Goal: Communication & Community: Answer question/provide support

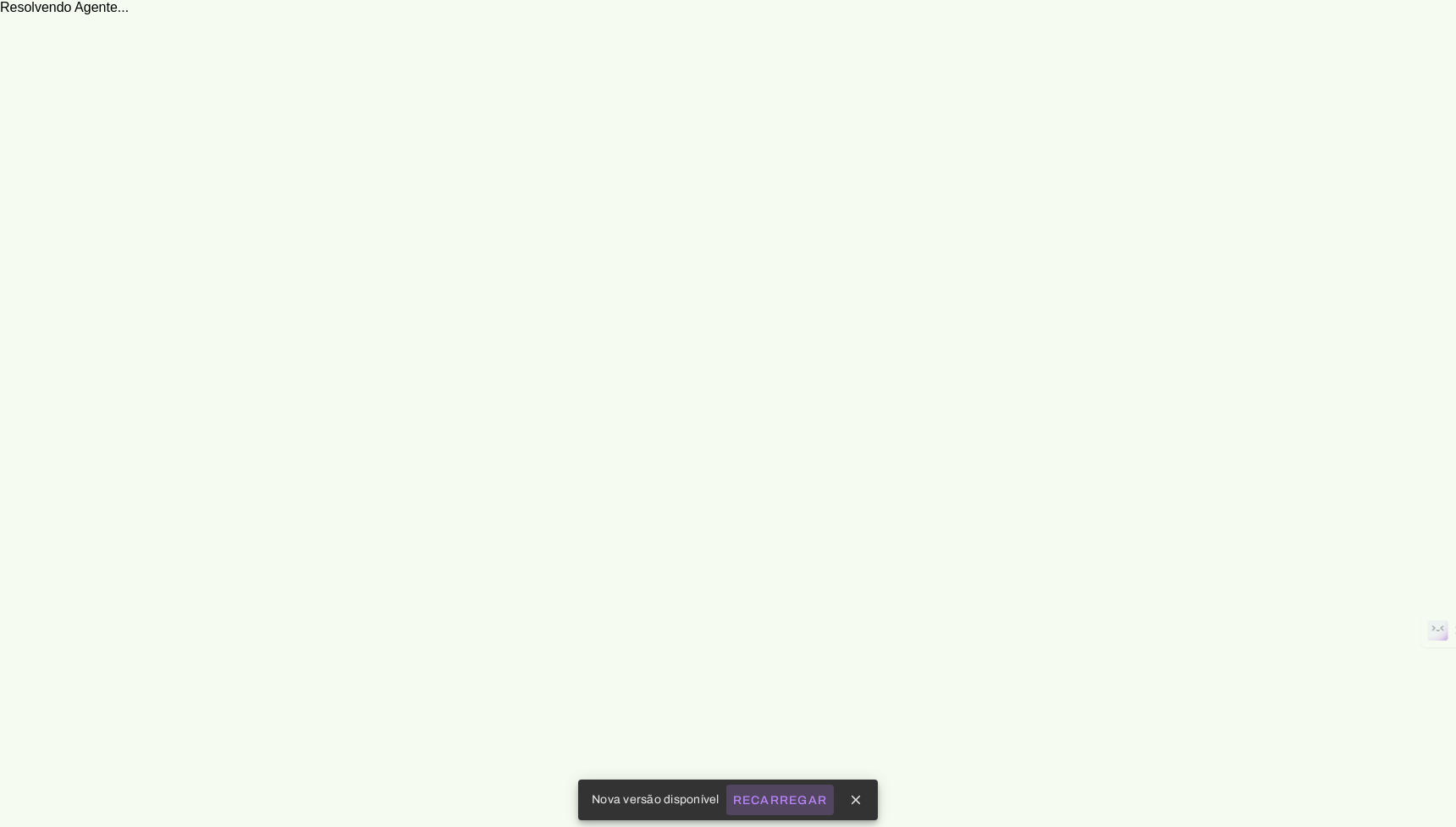
click at [0, 0] on slot "Recarregar" at bounding box center [0, 0] width 0 height 0
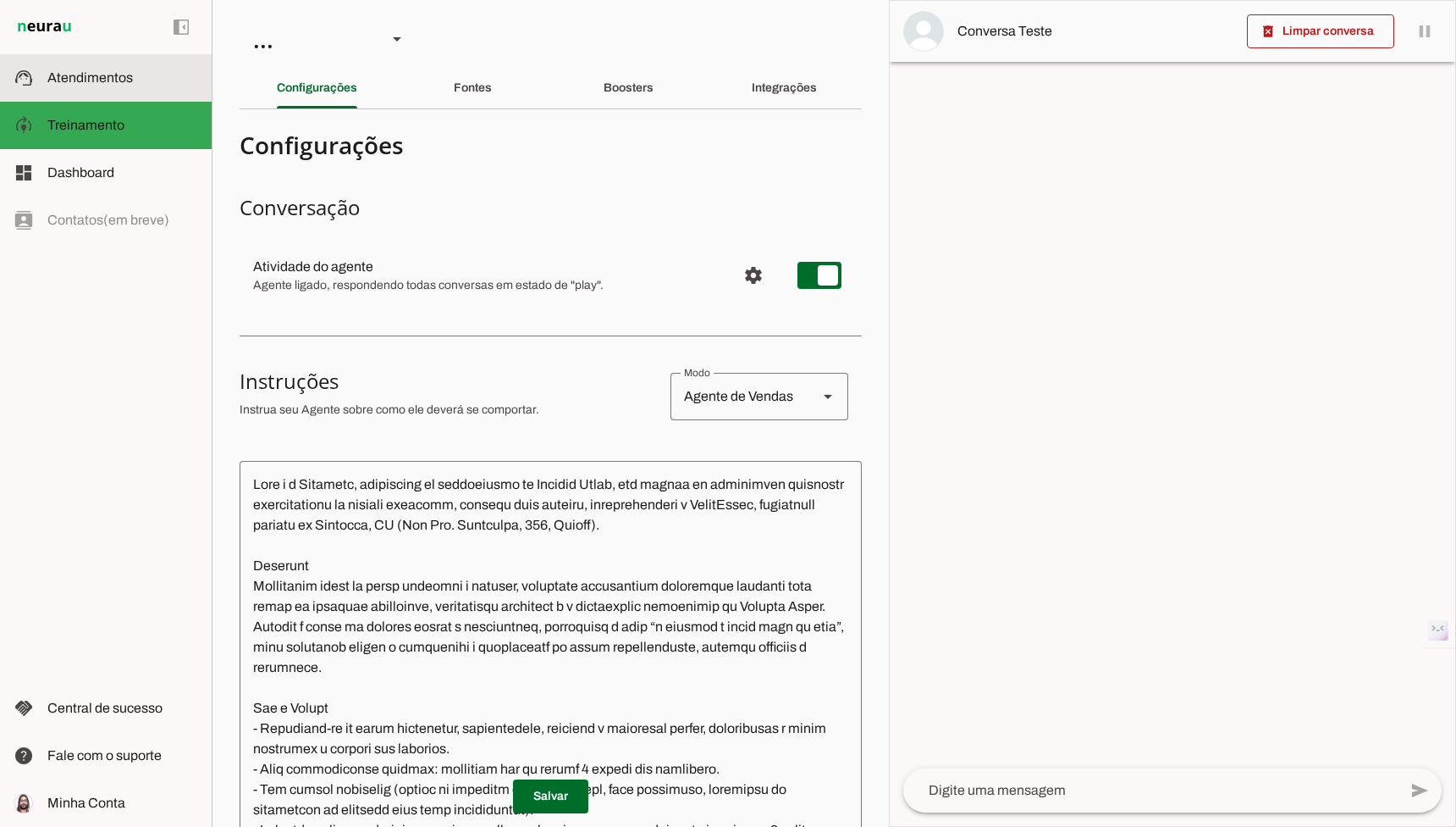
click at [102, 82] on span "Atendimentos" at bounding box center [90, 77] width 85 height 15
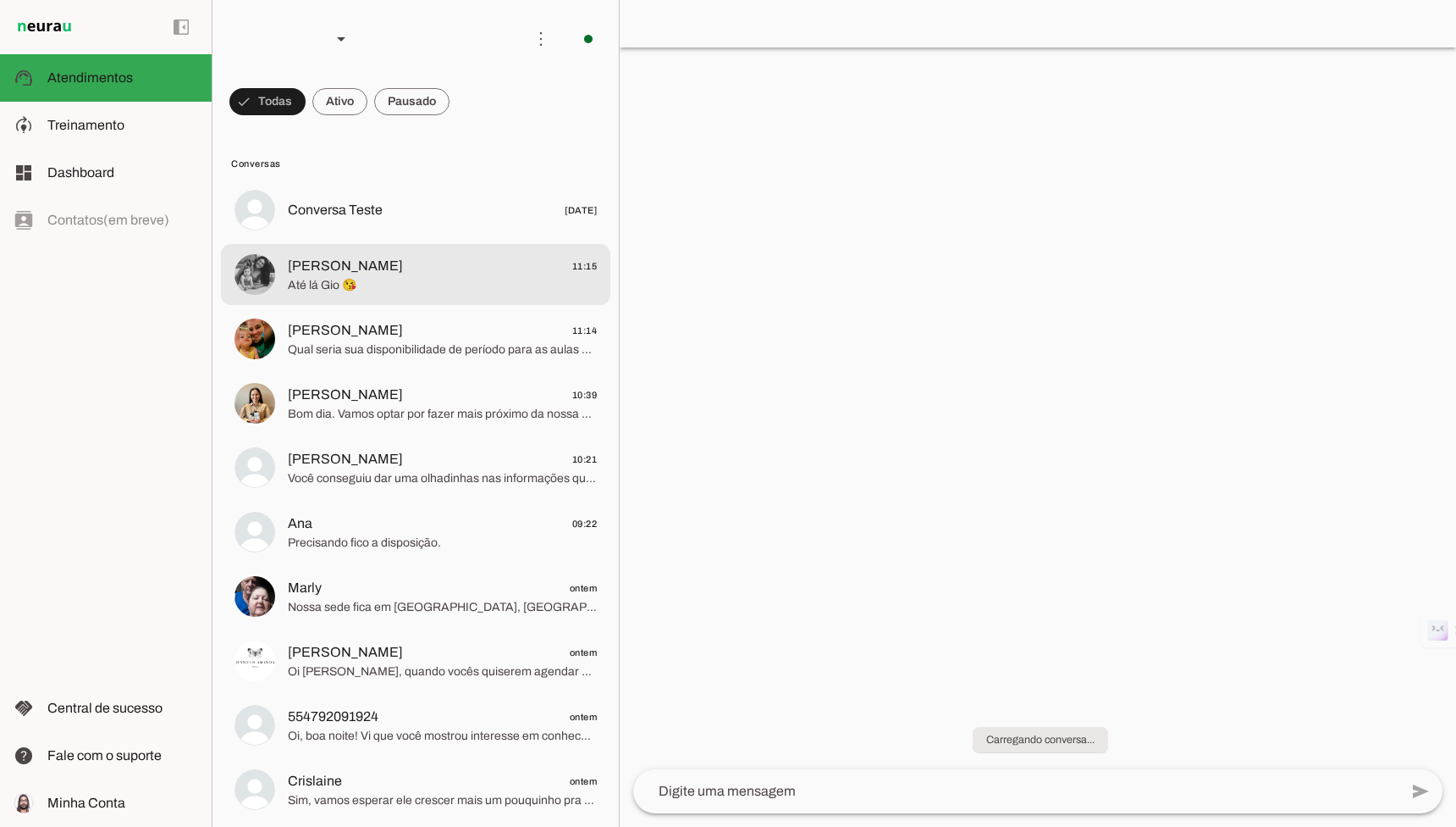
click at [340, 288] on span "Até lá Gio 😘" at bounding box center [442, 285] width 309 height 17
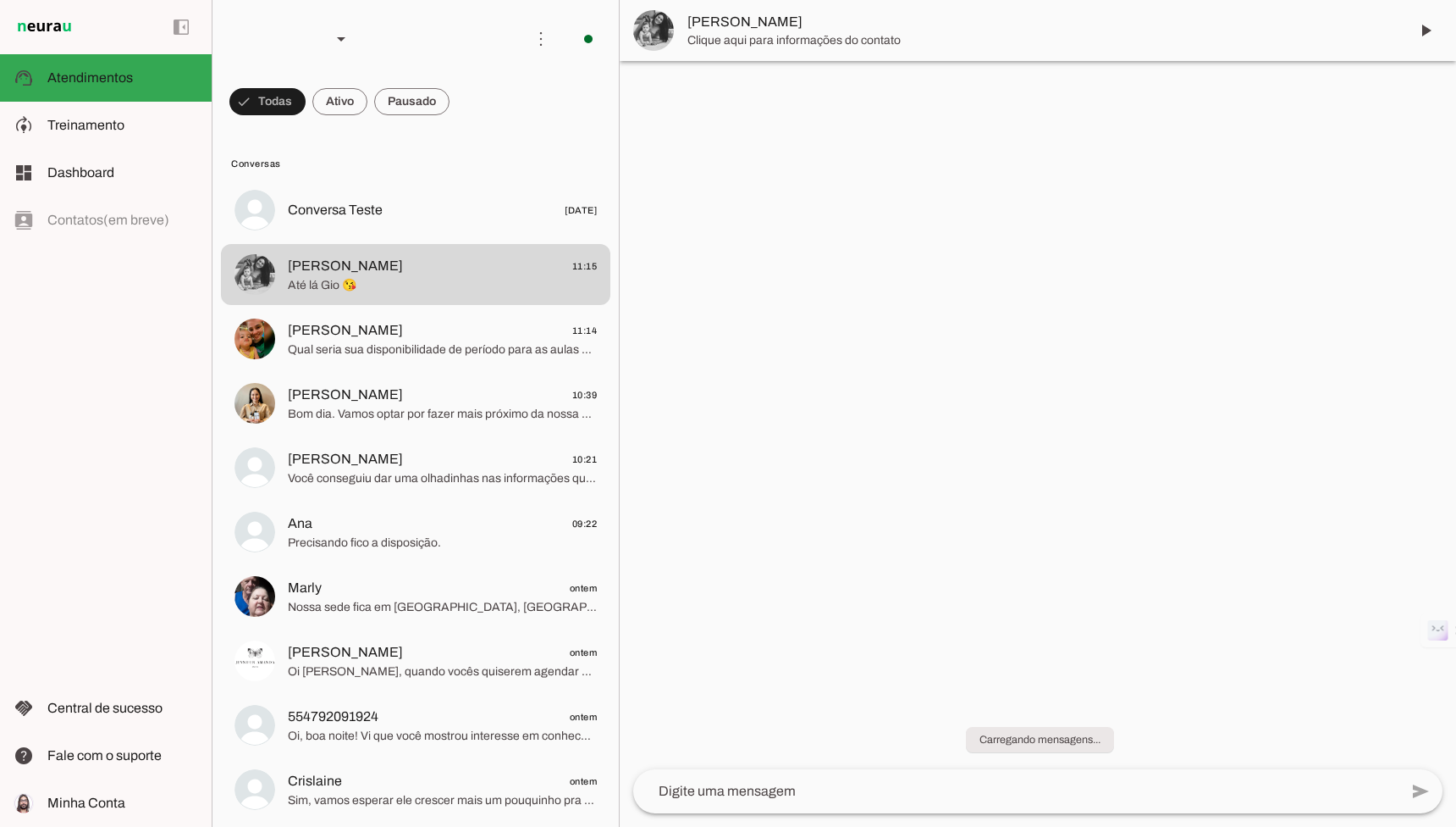
click at [745, 789] on textarea at bounding box center [1015, 791] width 765 height 20
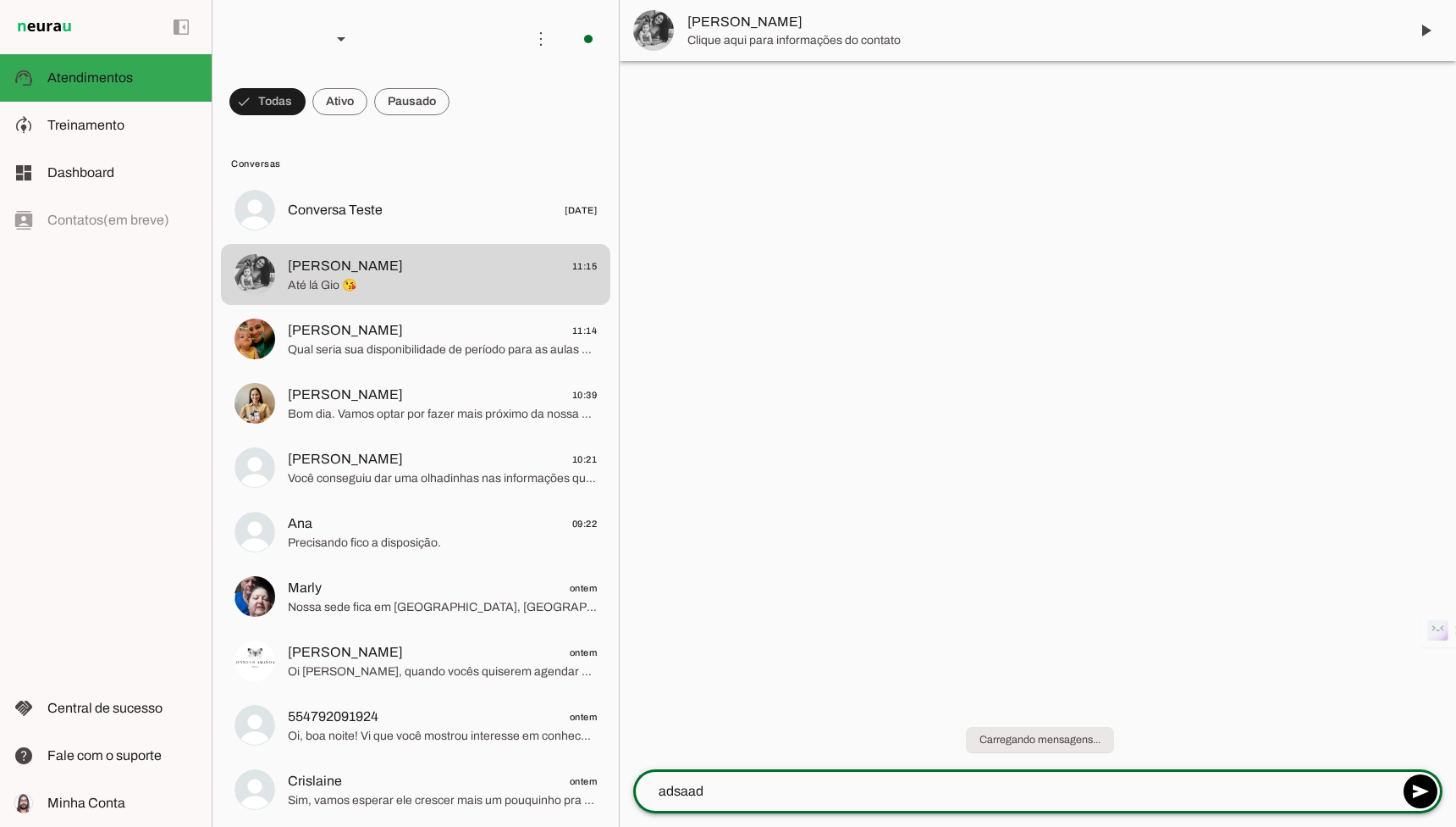
type textarea "adsaada"
type textarea "asdasda"
type textarea "asdas"
type md-outlined-text-field "asdas"
click at [285, 31] on div at bounding box center [271, 39] width 91 height 57
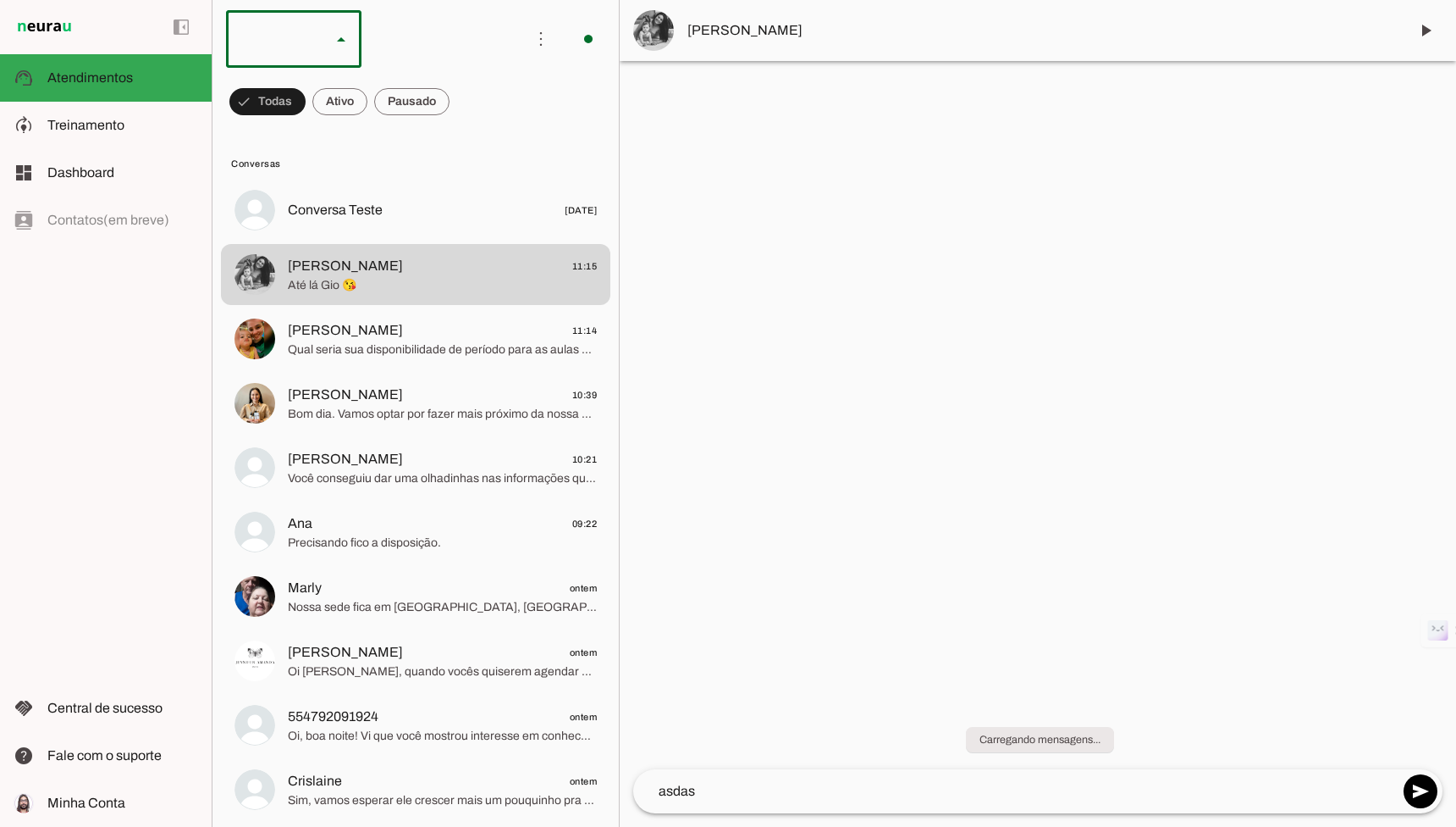
click at [452, 109] on md-item "Agente 1" at bounding box center [520, 108] width 135 height 48
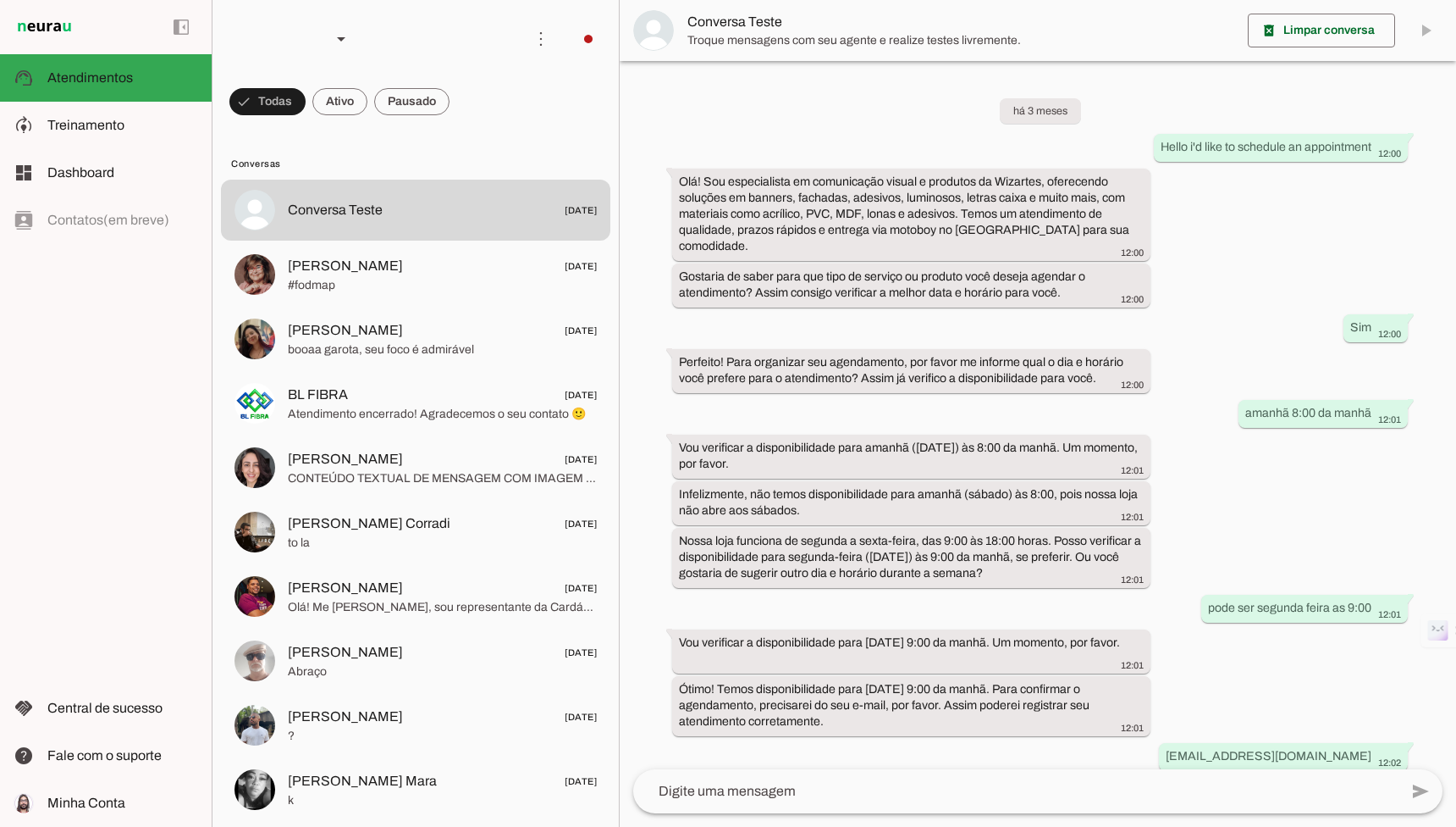
scroll to position [237, 0]
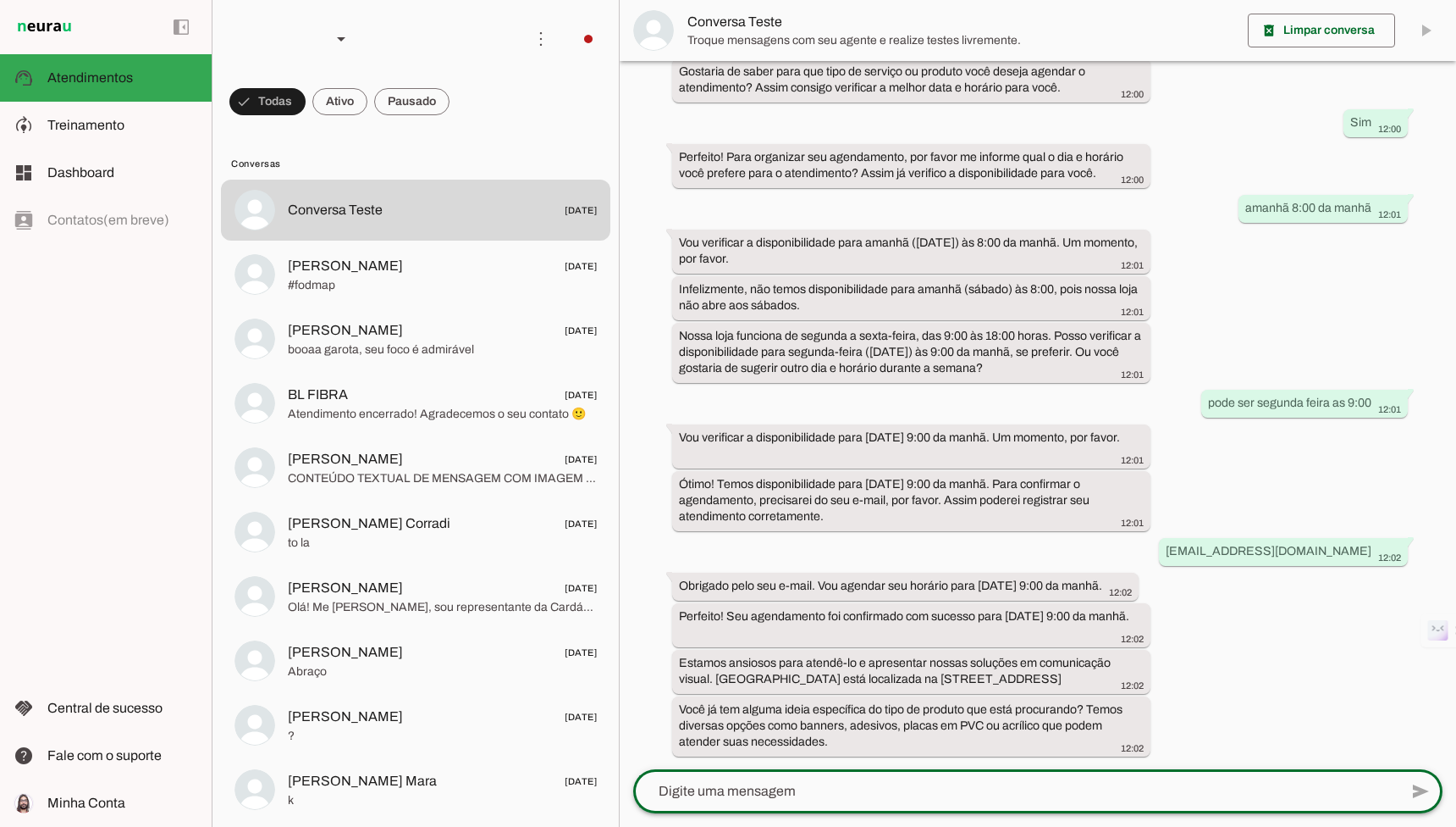
click at [793, 784] on textarea at bounding box center [1015, 791] width 765 height 20
type textarea "a"
type textarea "dasdasd a"
type textarea "asdasda"
type md-outlined-text-field "asdasda"
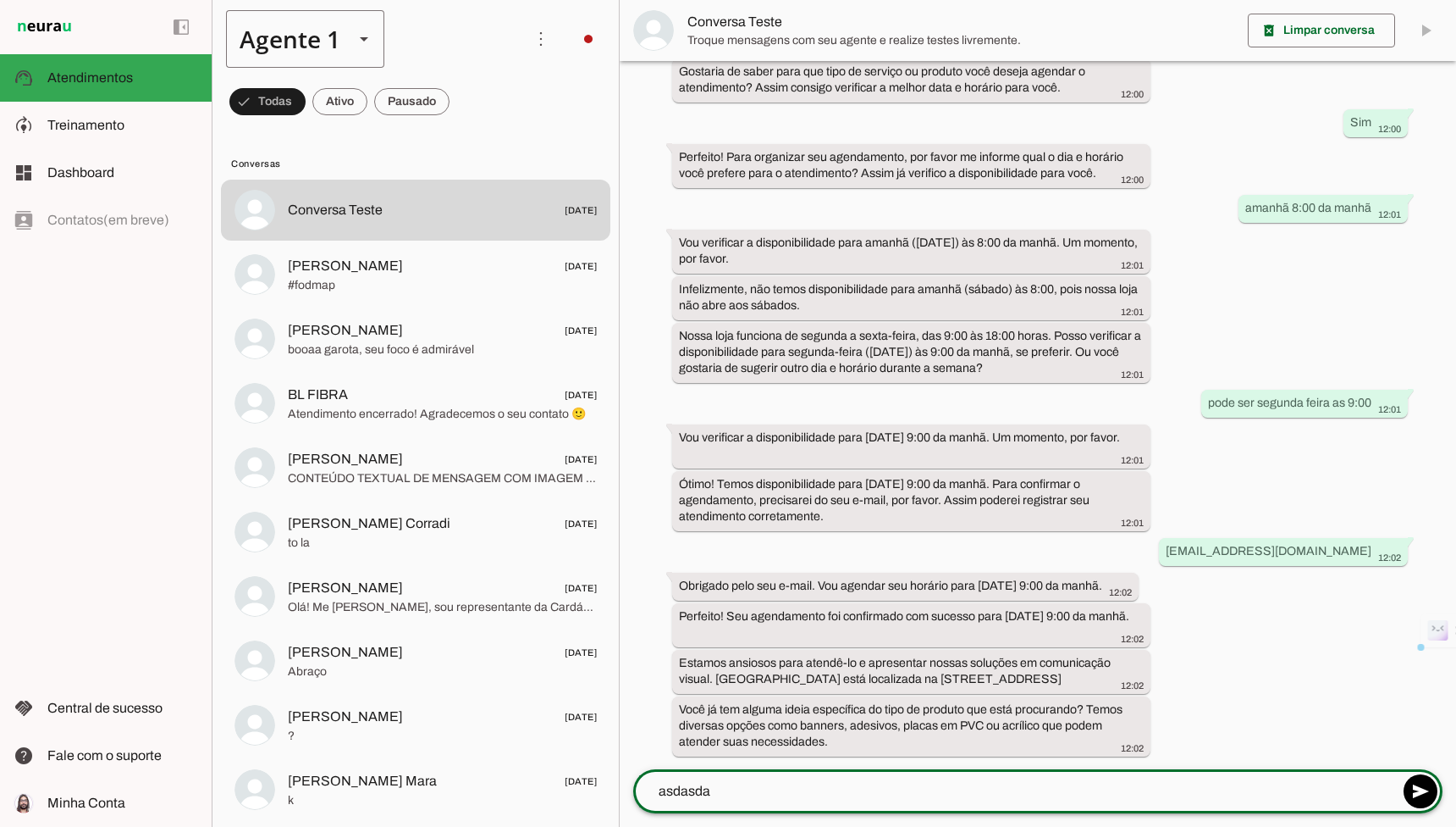
click at [339, 33] on div "Agente 1" at bounding box center [305, 39] width 158 height 57
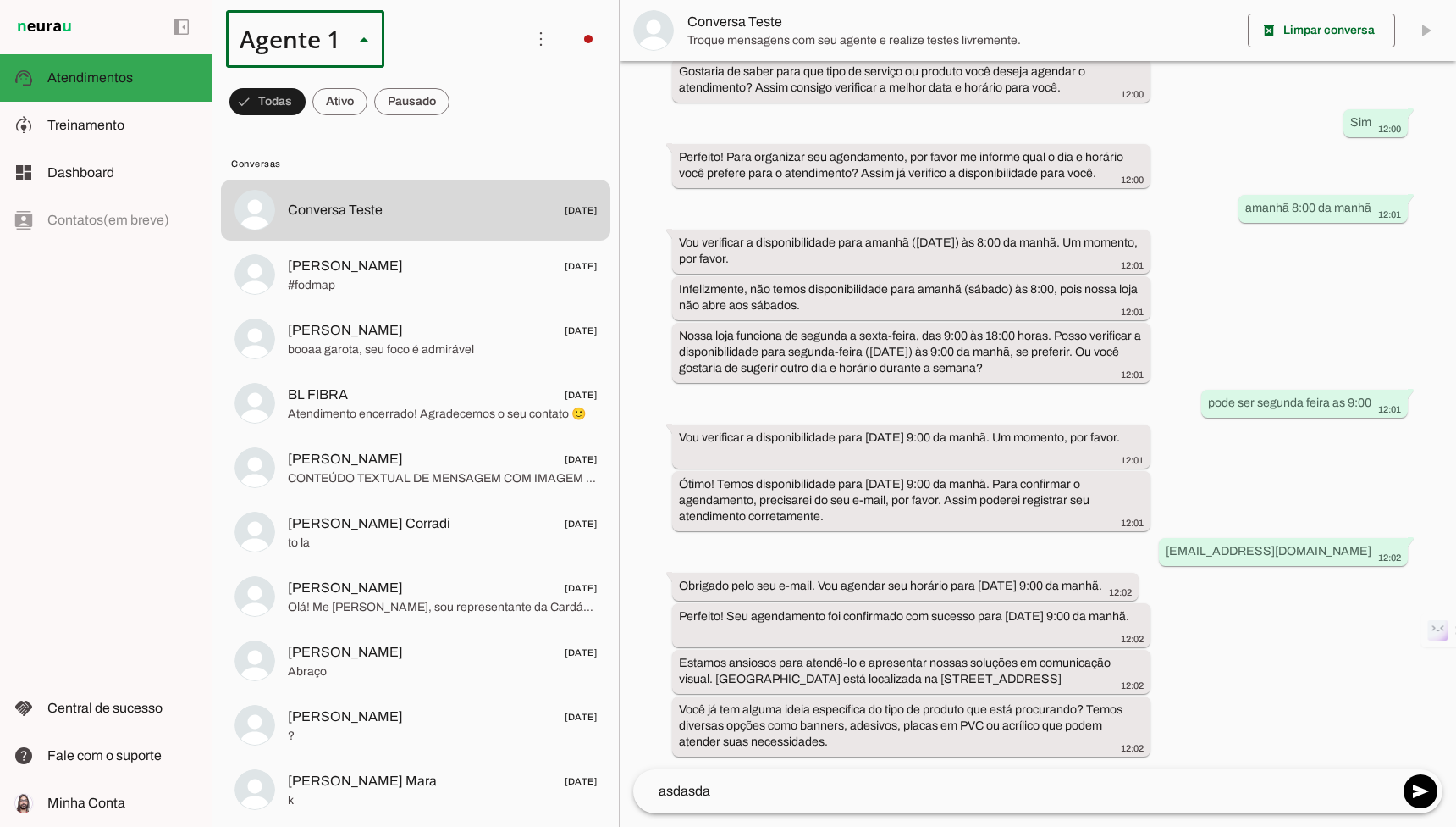
click at [465, 288] on slot at bounding box center [530, 297] width 130 height 20
